Goal: Task Accomplishment & Management: Manage account settings

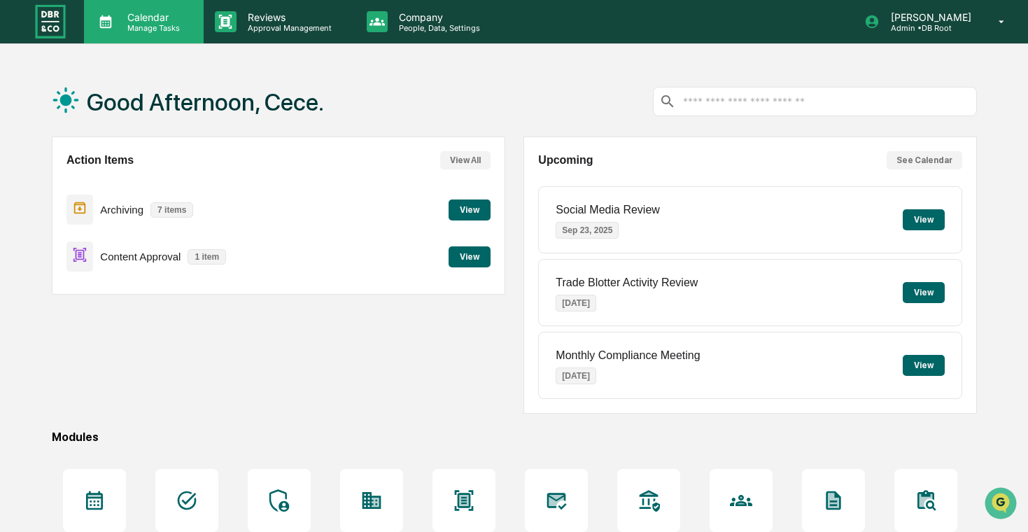
click at [157, 38] on div "Calendar Manage Tasks" at bounding box center [144, 21] width 120 height 43
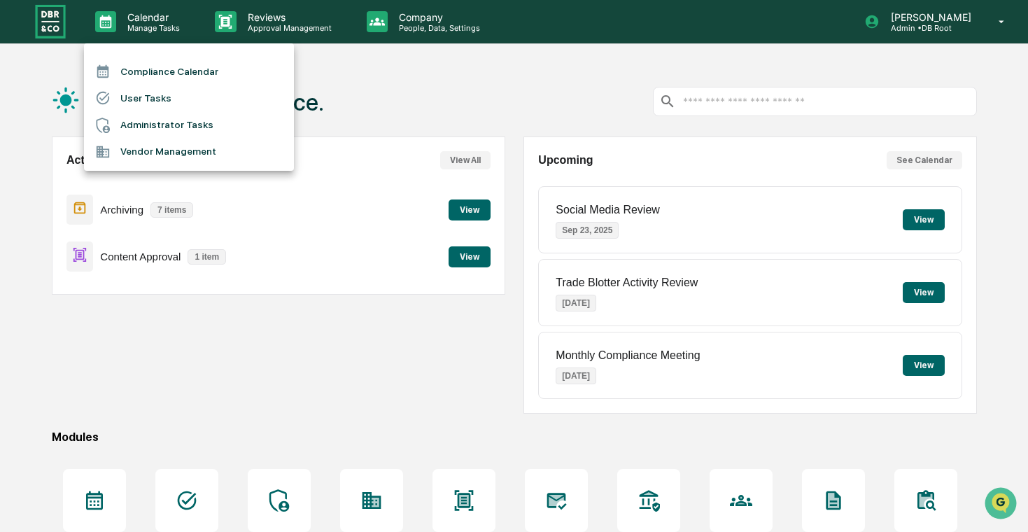
click at [190, 100] on li "User Tasks" at bounding box center [189, 98] width 210 height 27
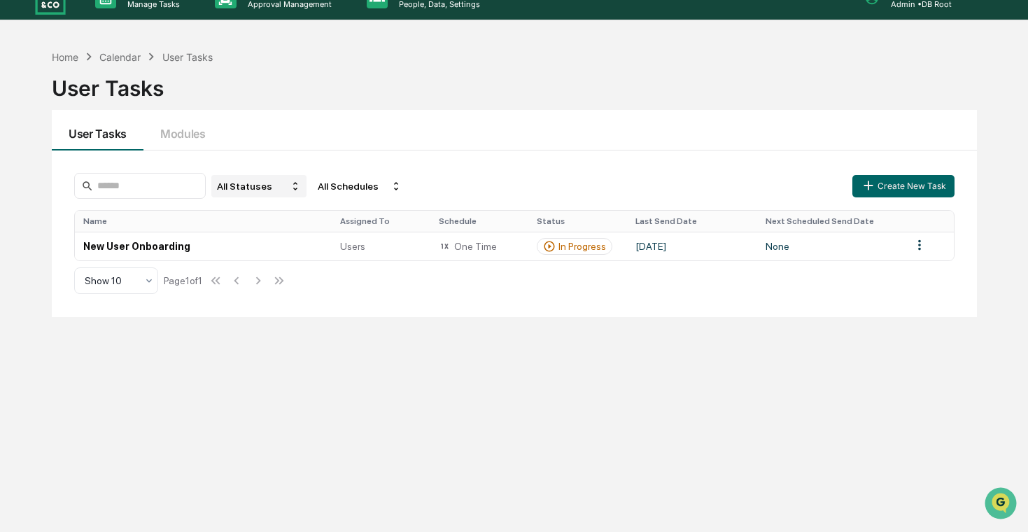
scroll to position [29, 0]
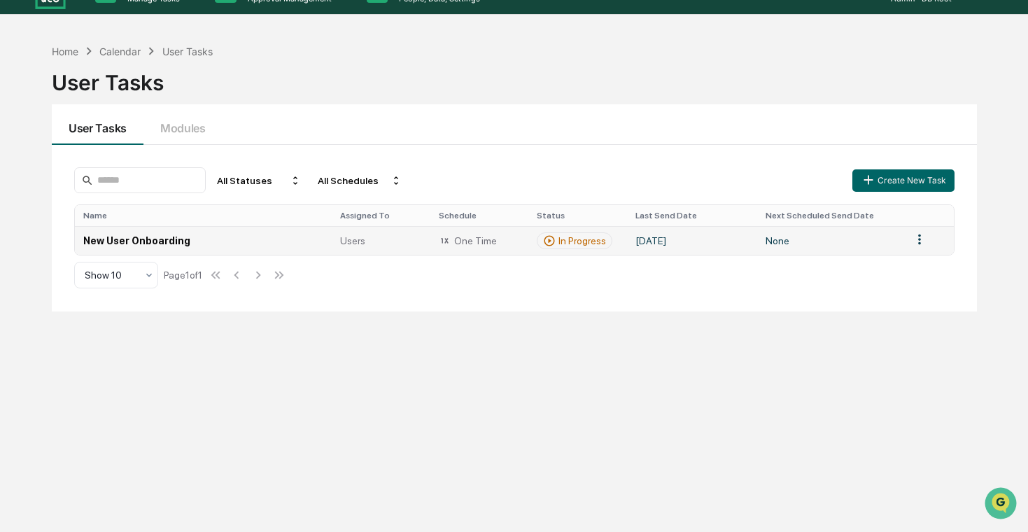
click at [273, 246] on td "New User Onboarding" at bounding box center [203, 240] width 257 height 29
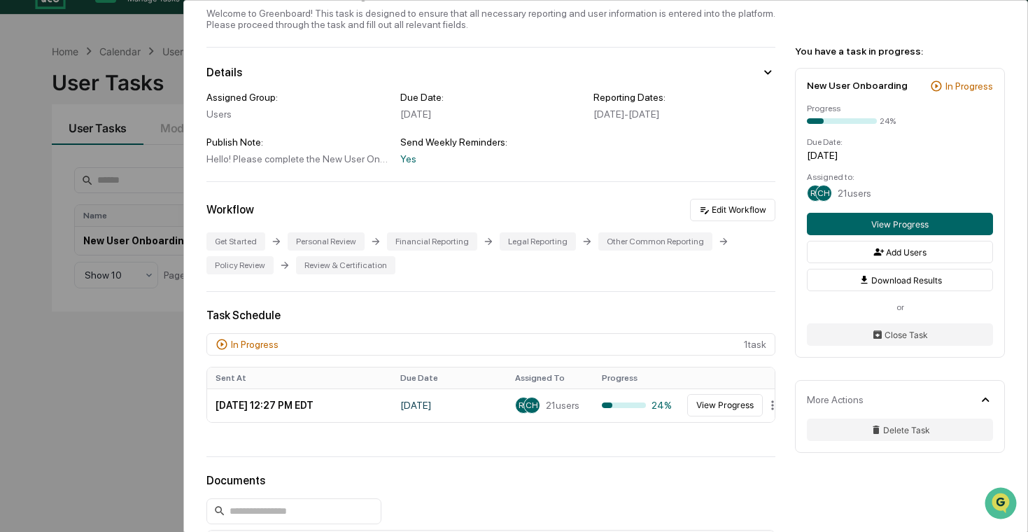
scroll to position [81, 0]
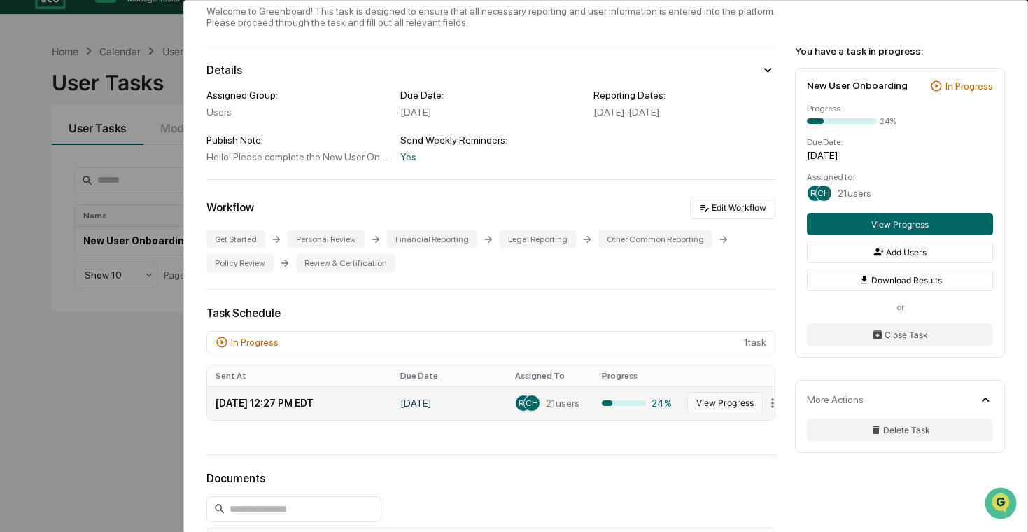
click at [729, 402] on button "View Progress" at bounding box center [725, 403] width 76 height 22
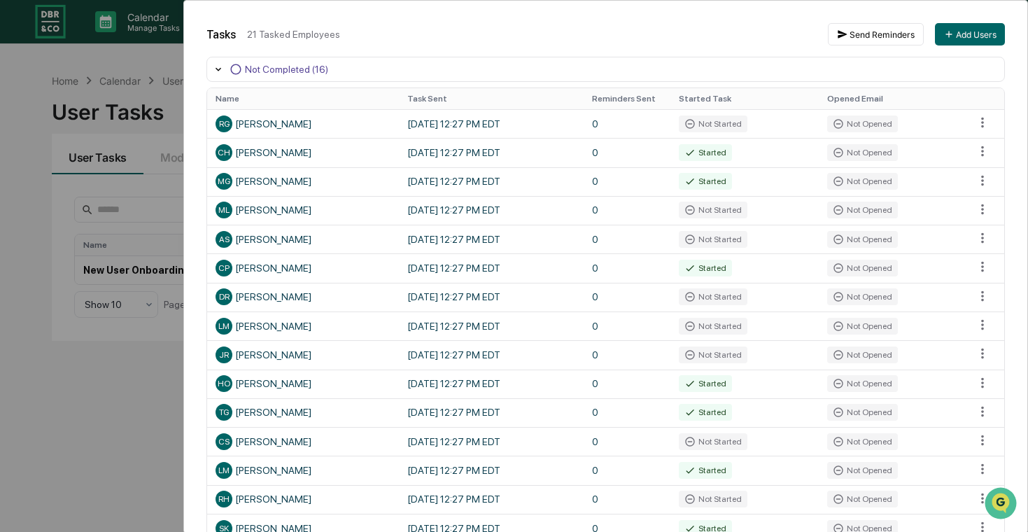
scroll to position [204, 0]
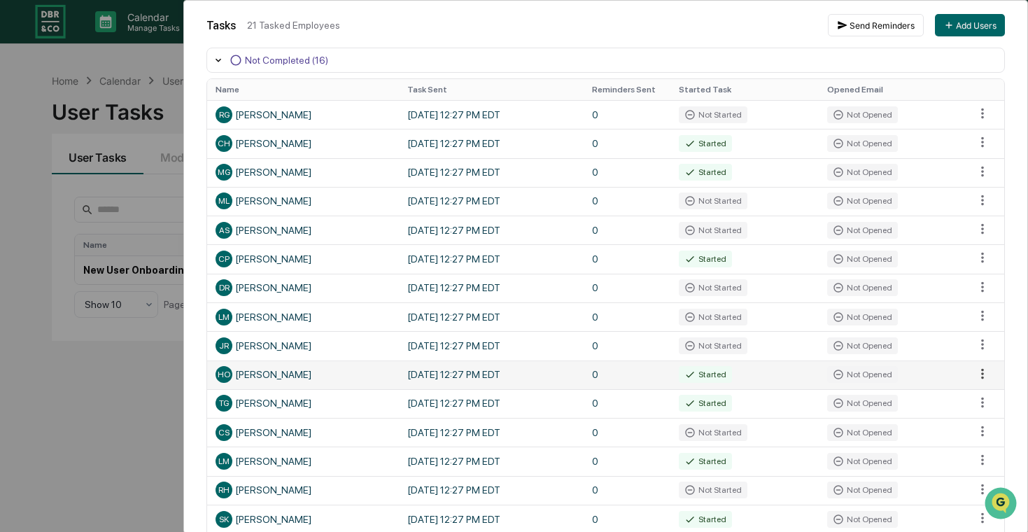
click at [979, 373] on html "Calendar Manage Tasks Reviews Approval Management Company People, Data, Setting…" at bounding box center [514, 266] width 1028 height 532
click at [946, 373] on td "Not Opened" at bounding box center [892, 374] width 148 height 29
click at [527, 360] on td "[DATE] 12:27 PM EDT" at bounding box center [491, 374] width 185 height 29
click at [527, 378] on td "[DATE] 12:27 PM EDT" at bounding box center [491, 374] width 185 height 29
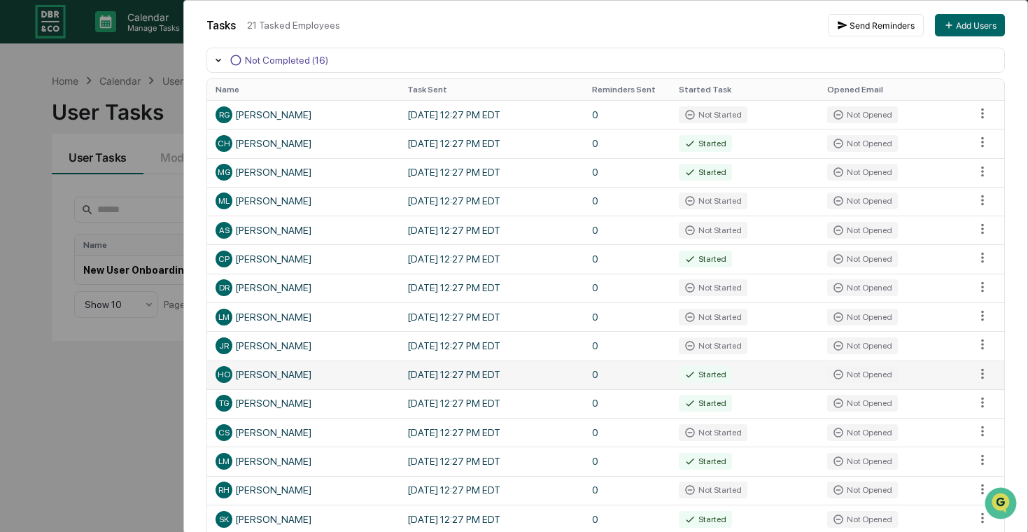
click at [295, 370] on div "HO [PERSON_NAME]" at bounding box center [302, 374] width 175 height 17
click at [304, 372] on div "HO [PERSON_NAME]" at bounding box center [302, 374] width 175 height 17
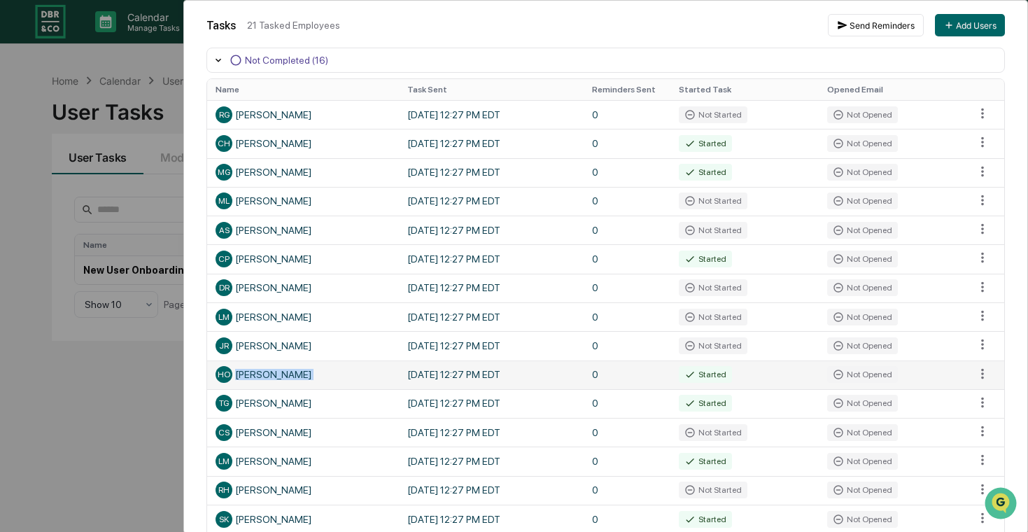
click at [304, 372] on div "HO [PERSON_NAME]" at bounding box center [302, 374] width 175 height 17
click at [393, 378] on td "HO [PERSON_NAME]" at bounding box center [303, 374] width 192 height 29
click at [873, 373] on div "Not Opened" at bounding box center [862, 374] width 71 height 17
click at [953, 379] on td "Not Opened" at bounding box center [892, 374] width 148 height 29
click at [707, 377] on div "Started" at bounding box center [705, 374] width 53 height 17
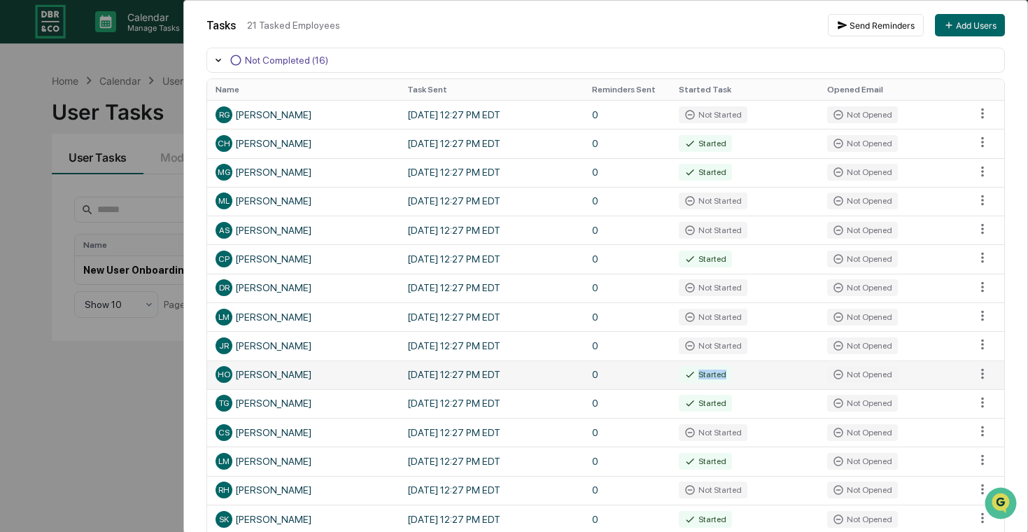
click at [707, 377] on div "Started" at bounding box center [705, 374] width 53 height 17
click at [683, 377] on div "Started" at bounding box center [705, 374] width 53 height 17
drag, startPoint x: 699, startPoint y: 376, endPoint x: 746, endPoint y: 375, distance: 47.6
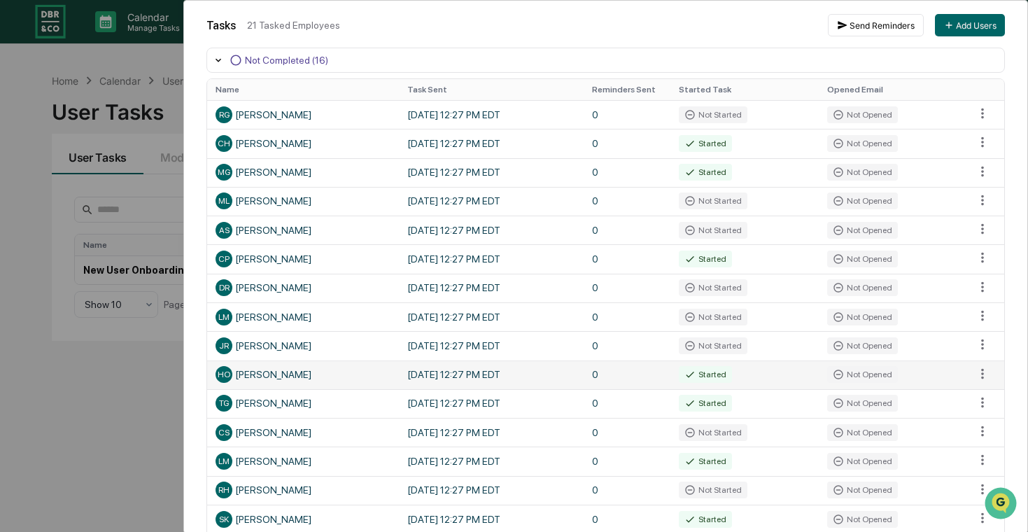
click at [746, 375] on td "Started" at bounding box center [744, 374] width 148 height 29
drag, startPoint x: 718, startPoint y: 375, endPoint x: 669, endPoint y: 377, distance: 49.7
click at [669, 377] on tr "HO [PERSON_NAME] [DATE] 12:27 PM EDT 0 Started Not Opened" at bounding box center [605, 374] width 797 height 29
click at [984, 369] on html "Calendar Manage Tasks Reviews Approval Management Company People, Data, Setting…" at bounding box center [514, 266] width 1028 height 532
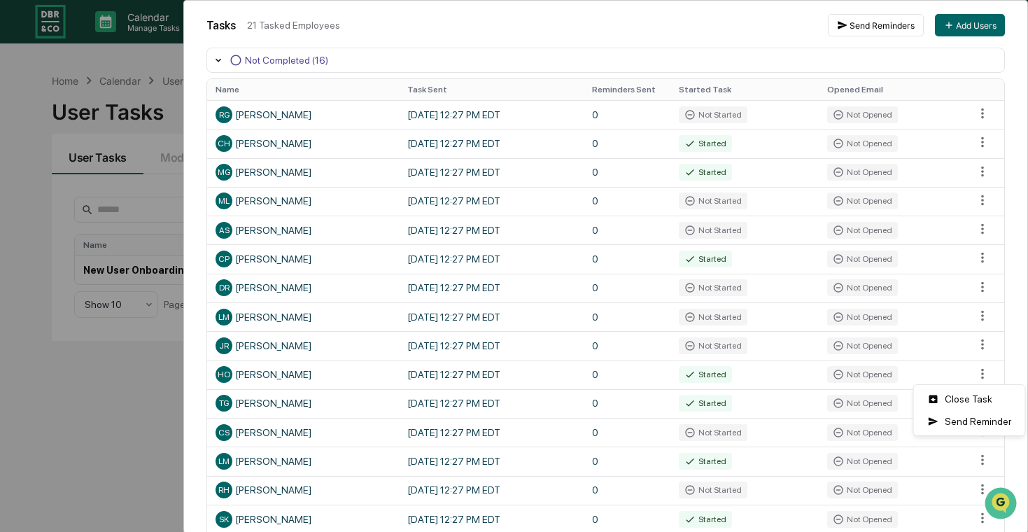
click at [980, 369] on html "Calendar Manage Tasks Reviews Approval Management Company People, Data, Setting…" at bounding box center [514, 266] width 1028 height 532
click at [97, 406] on div "User Tasks New User Onboarding Task Details New User Onboarding In Progress Day…" at bounding box center [514, 266] width 1028 height 532
click at [142, 211] on div "User Tasks New User Onboarding Task Details New User Onboarding In Progress Day…" at bounding box center [514, 266] width 1028 height 532
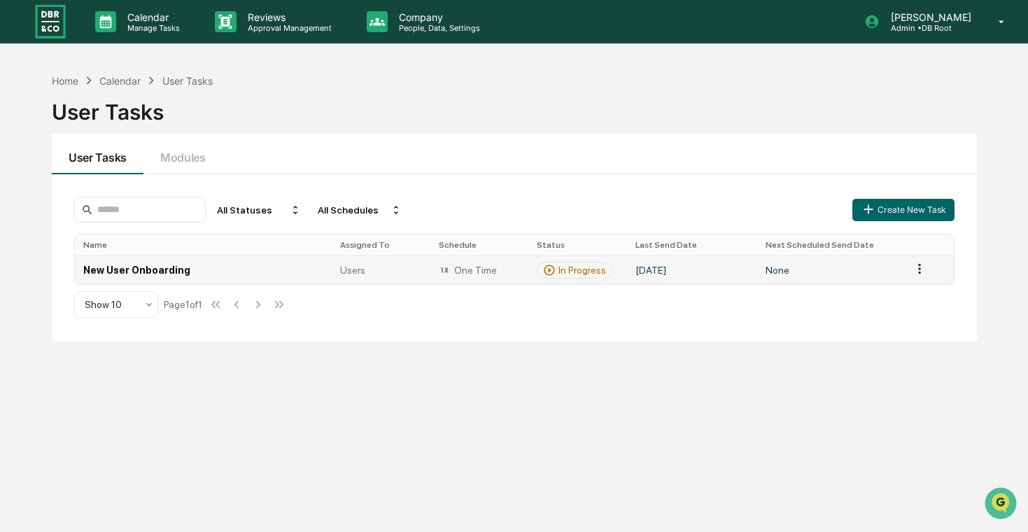
click at [177, 262] on td "New User Onboarding" at bounding box center [203, 269] width 257 height 29
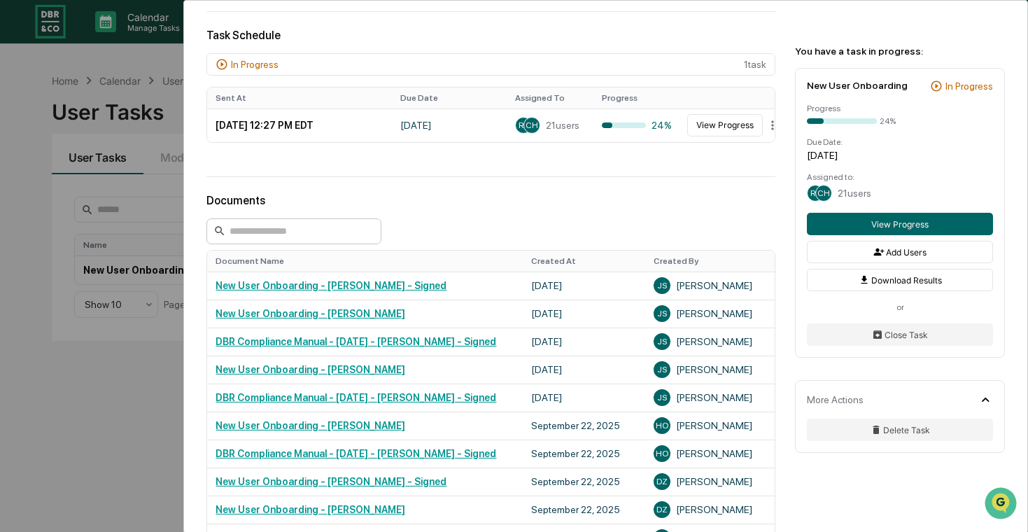
scroll to position [366, 0]
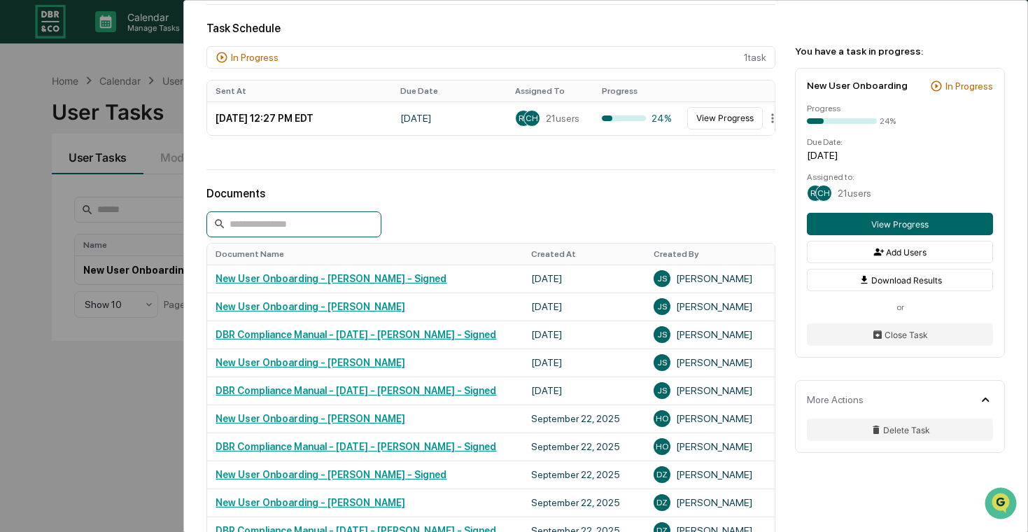
click at [308, 218] on input at bounding box center [293, 224] width 175 height 26
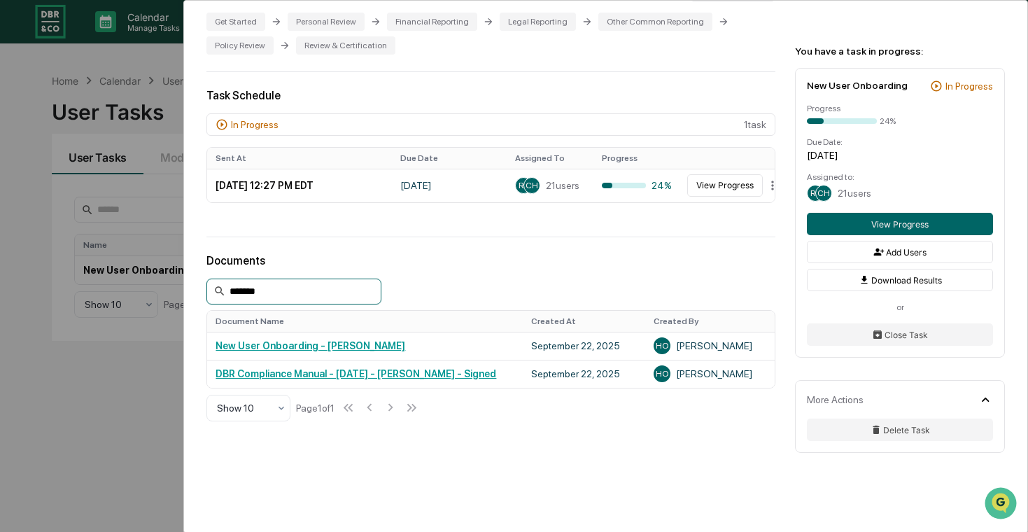
scroll to position [329, 0]
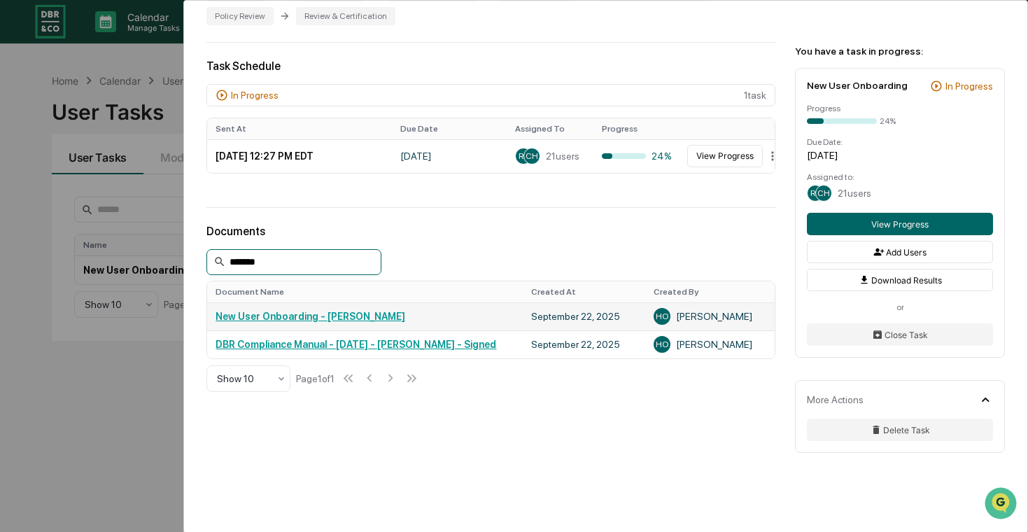
type input "*******"
click at [336, 318] on link "New User Onboarding - [PERSON_NAME]" at bounding box center [310, 316] width 190 height 11
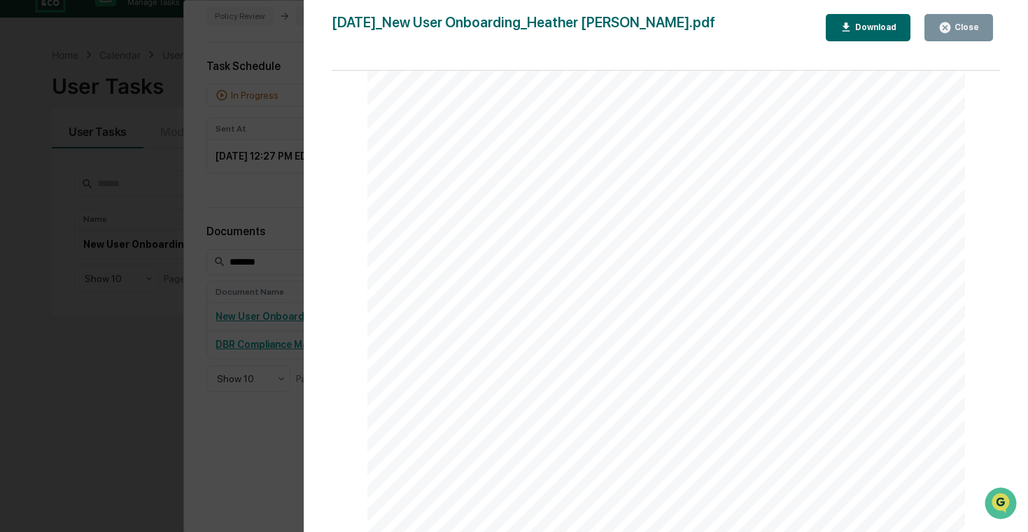
scroll to position [149, 0]
click at [123, 155] on div "Version History [DATE] 06:34 PM [PERSON_NAME] [DATE]_New User Onboarding_Heathe…" at bounding box center [514, 266] width 1028 height 532
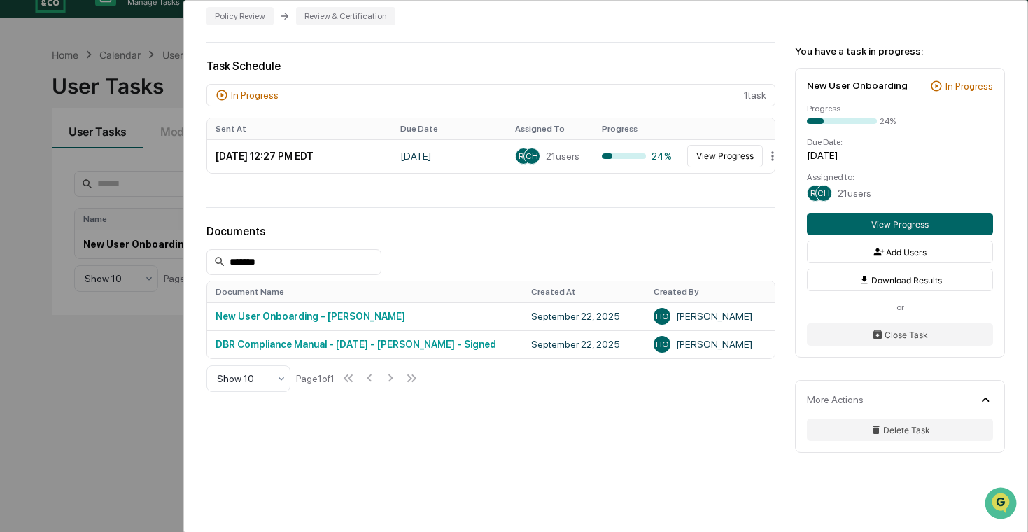
click at [123, 155] on div "User Tasks New User Onboarding New User Onboarding Active Welcome to Greenboard…" at bounding box center [514, 266] width 1028 height 532
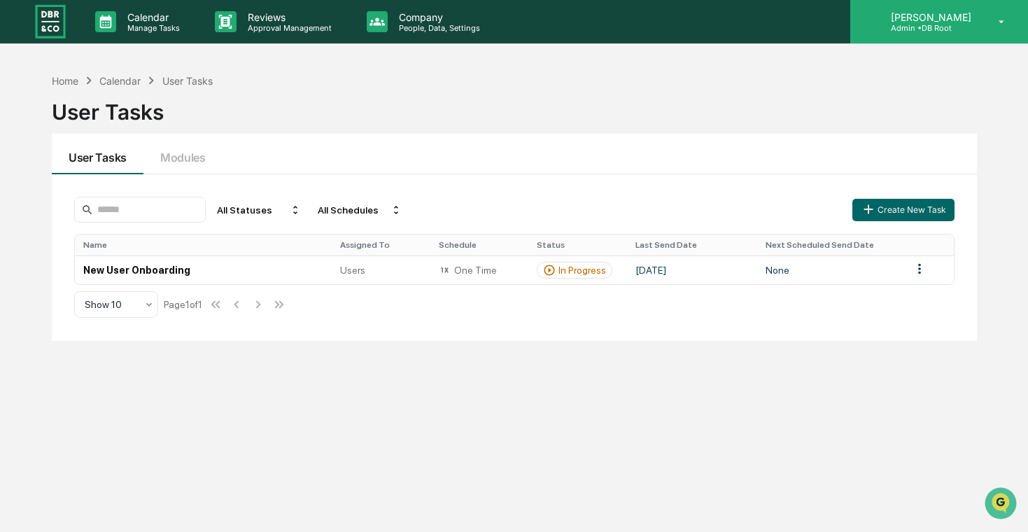
click at [879, 21] on icon at bounding box center [871, 21] width 13 height 13
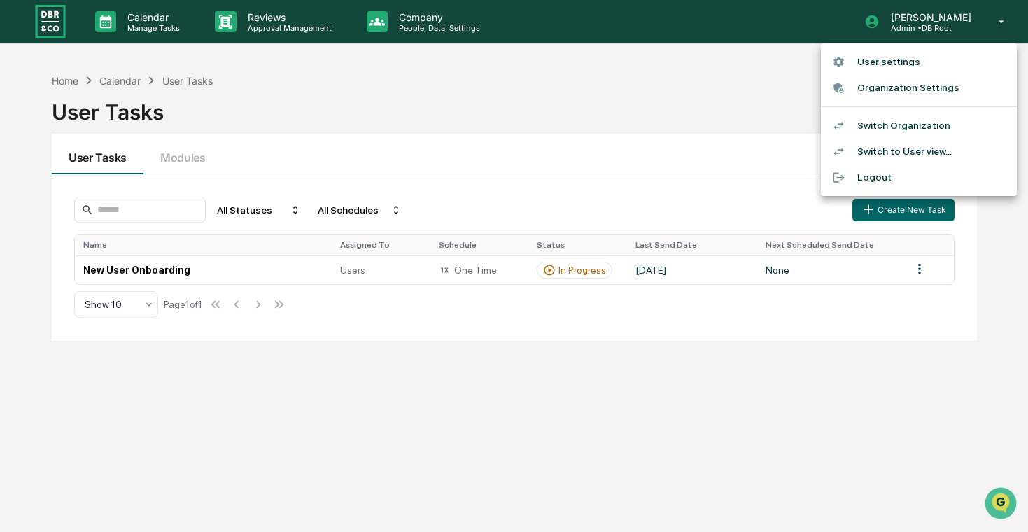
click at [889, 129] on li "Switch Organization" at bounding box center [919, 126] width 196 height 26
